Goal: Find specific page/section: Find specific page/section

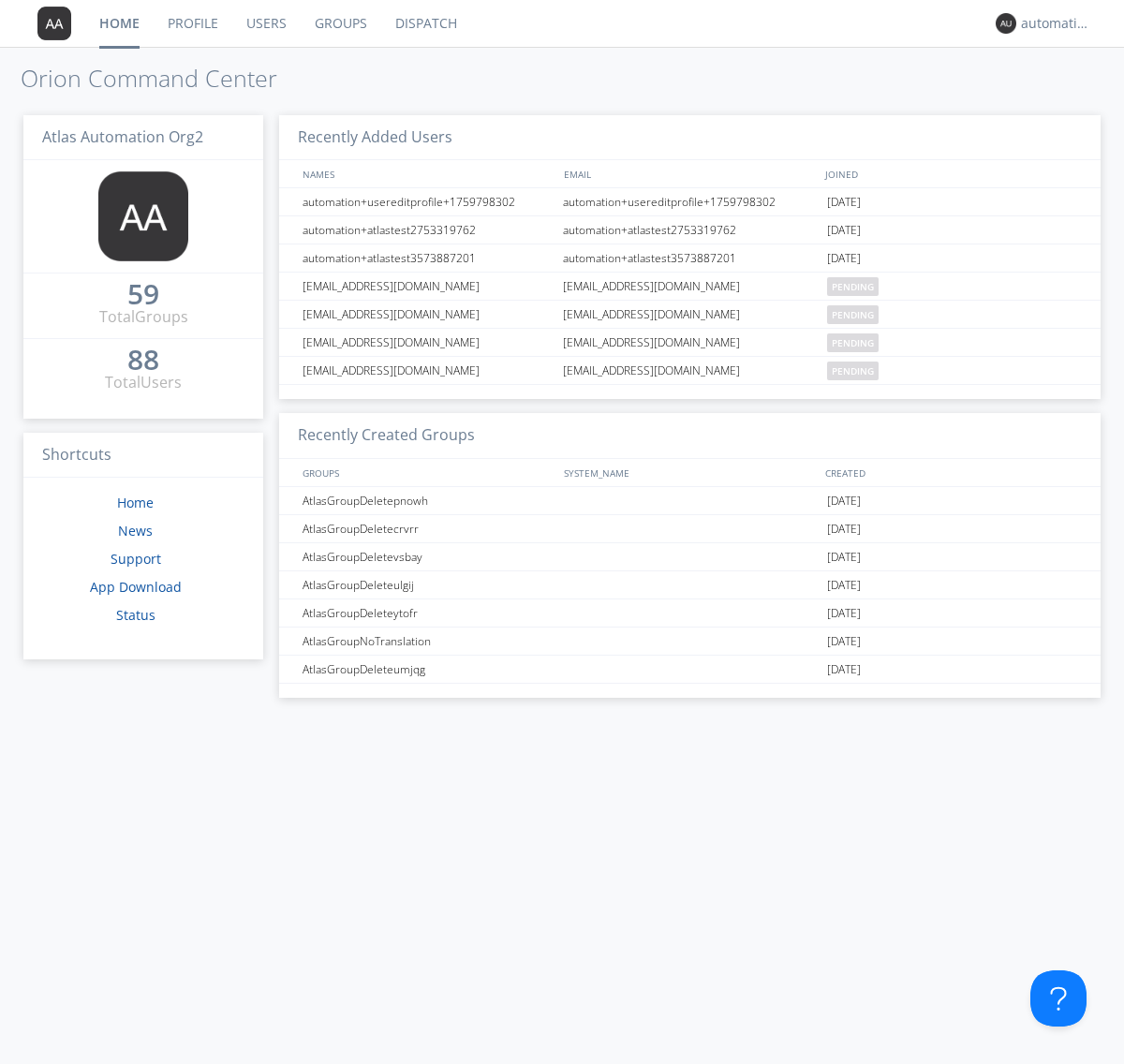
click at [425, 24] on link "Dispatch" at bounding box center [426, 23] width 90 height 47
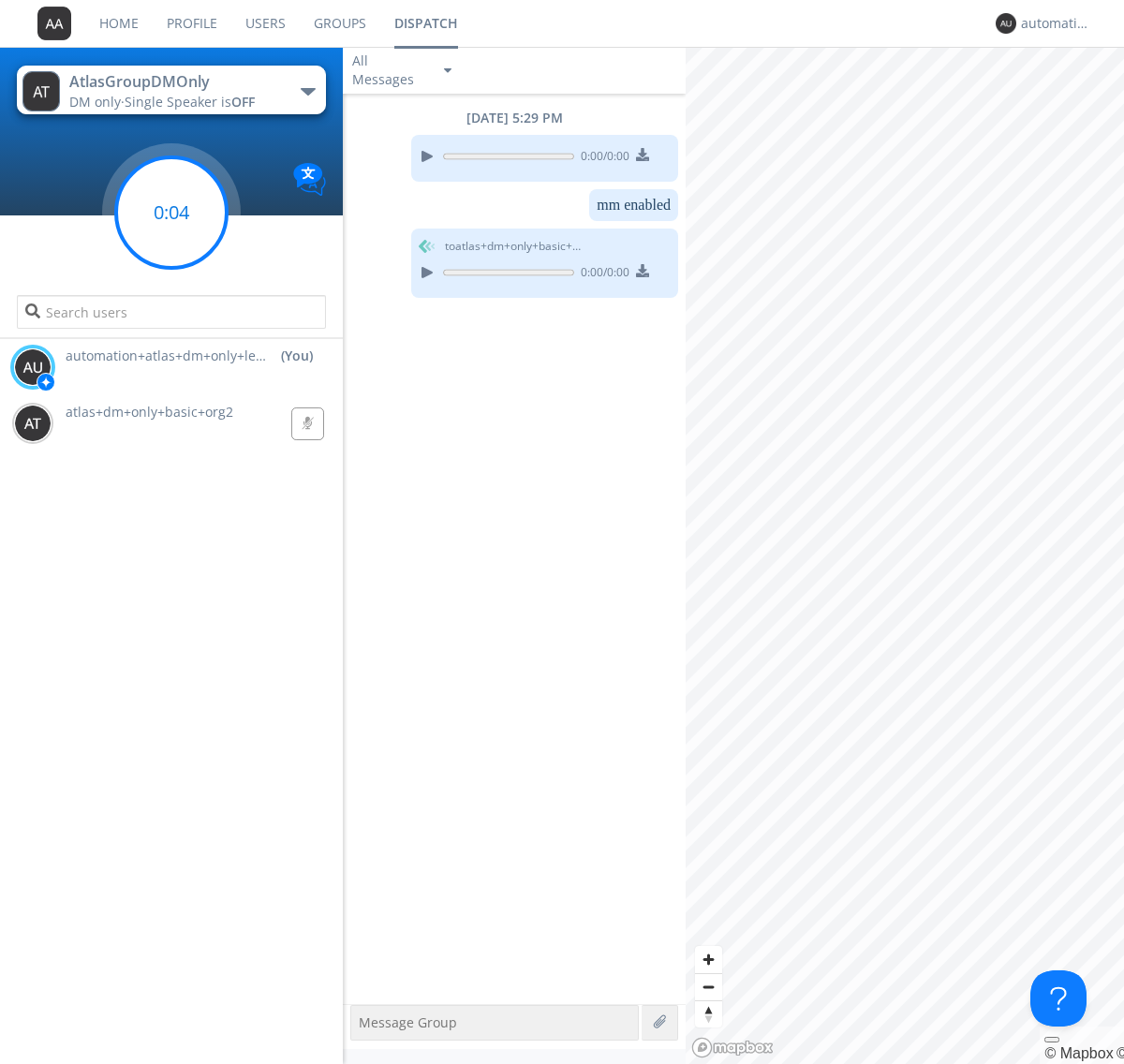
click at [171, 213] on g at bounding box center [171, 212] width 110 height 110
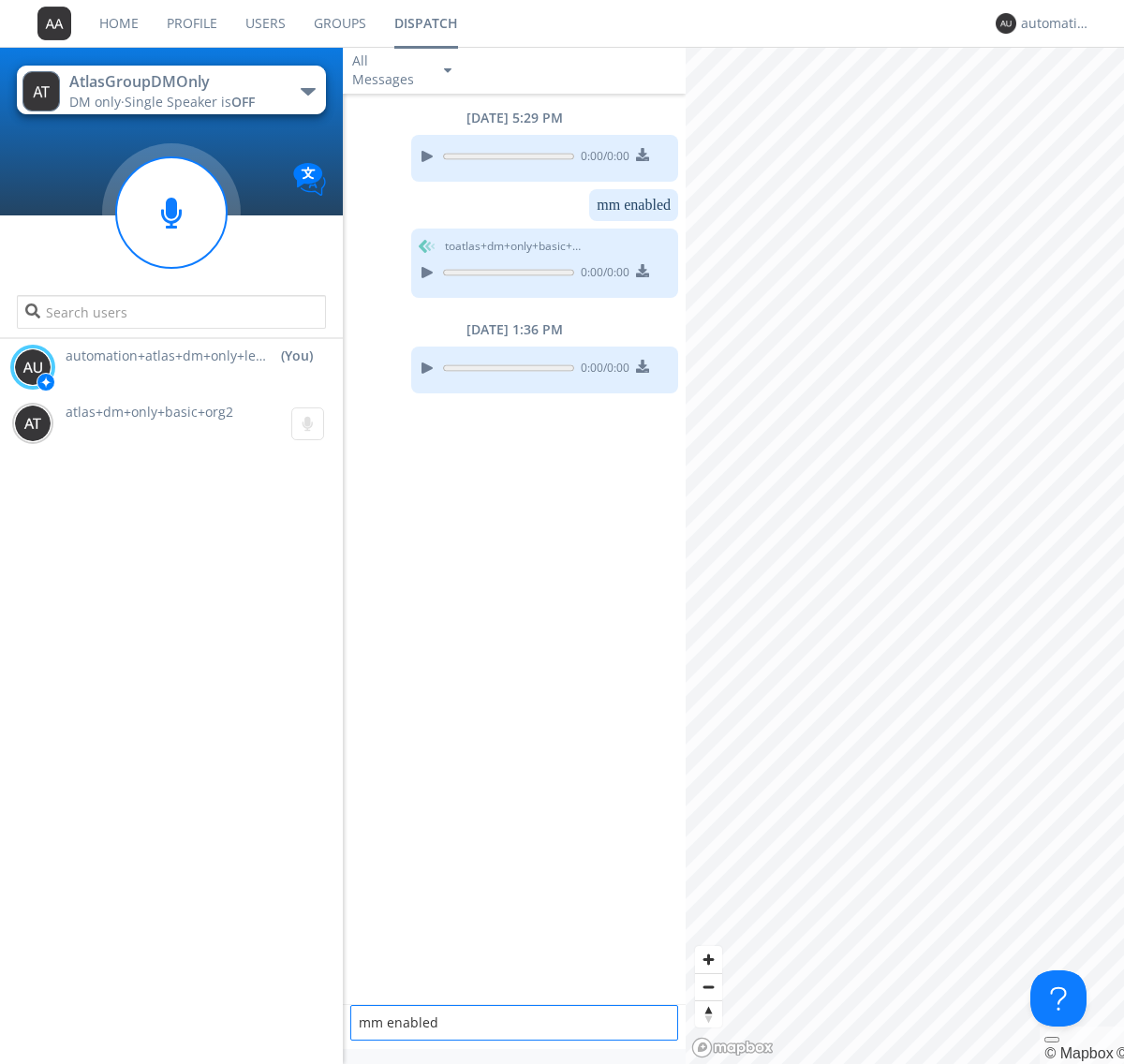
type textarea "mm enabled"
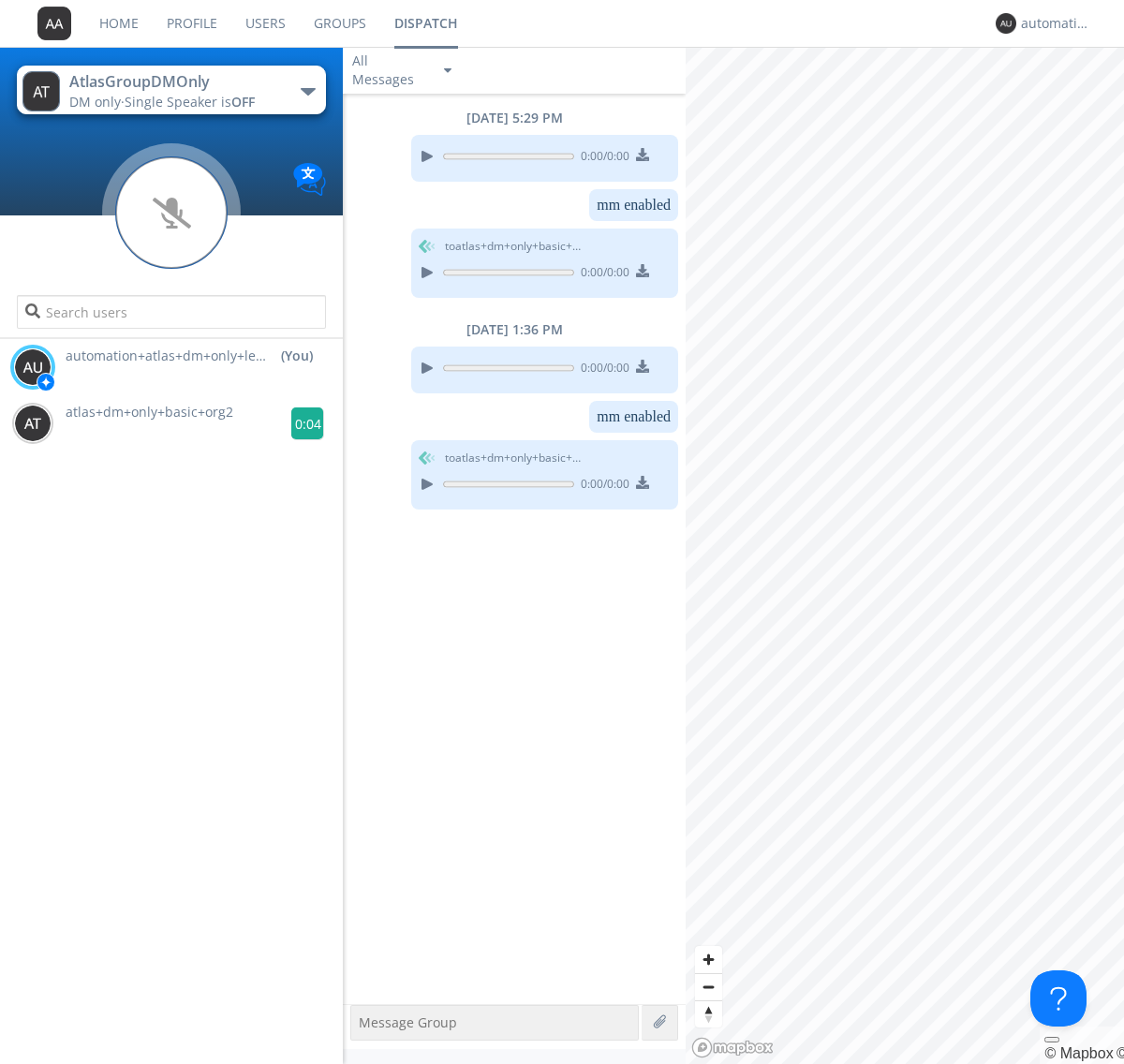
click at [299, 424] on g at bounding box center [307, 424] width 33 height 33
click at [1051, 24] on div "automation+atlas+dm+only+lead+org2" at bounding box center [1056, 23] width 71 height 19
